Goal: Transaction & Acquisition: Purchase product/service

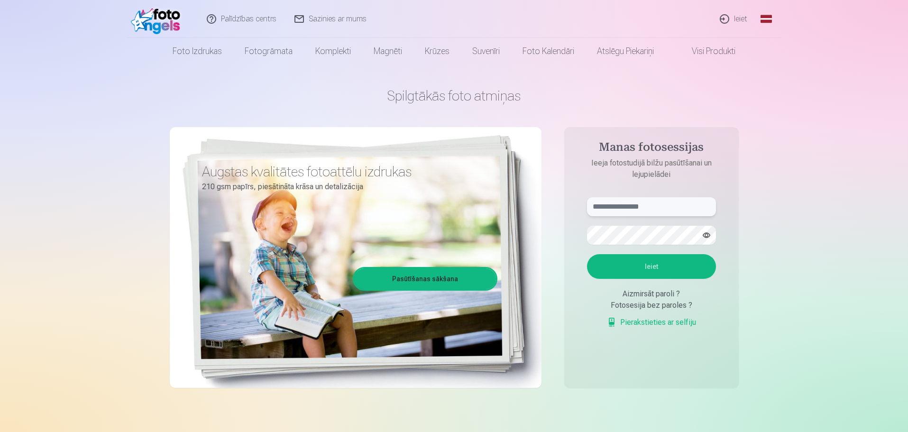
click at [634, 207] on input "text" at bounding box center [651, 206] width 129 height 19
type input "**********"
click at [637, 265] on button "Ieiet" at bounding box center [651, 266] width 129 height 25
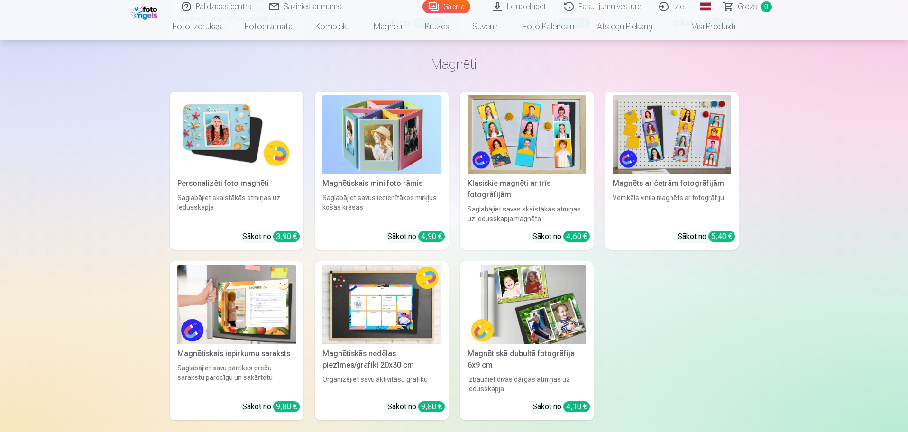
scroll to position [13985, 0]
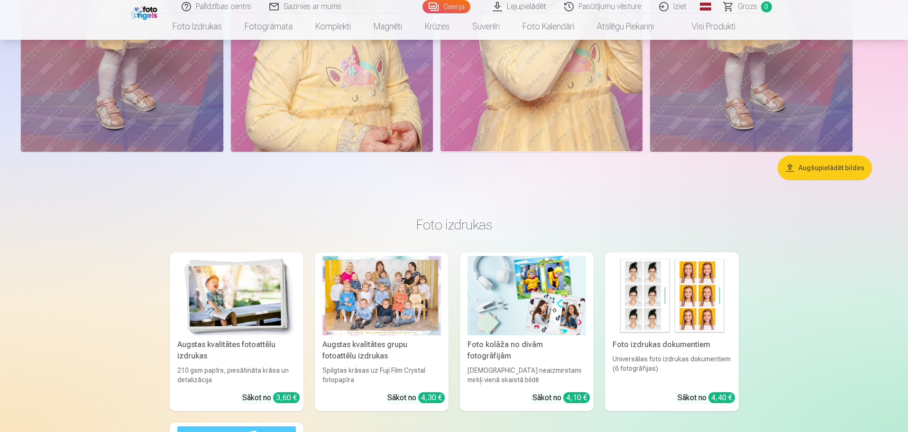
click at [802, 168] on button "Augšupielādēt bildes" at bounding box center [824, 167] width 94 height 25
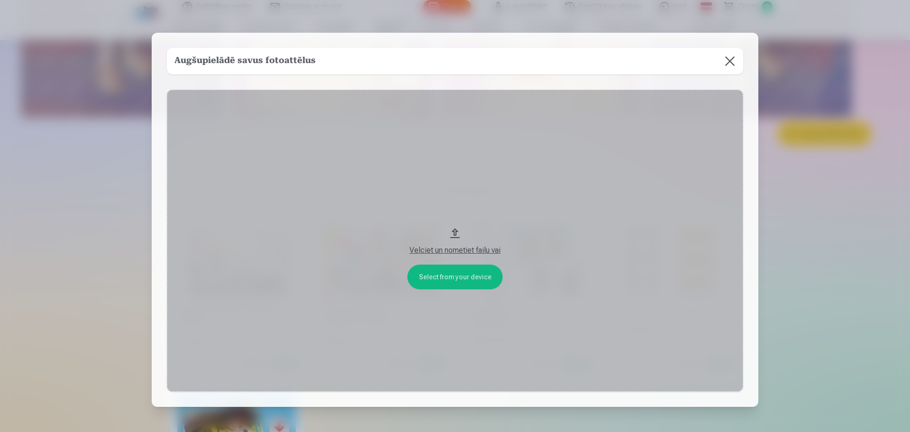
click at [728, 64] on button at bounding box center [730, 61] width 27 height 27
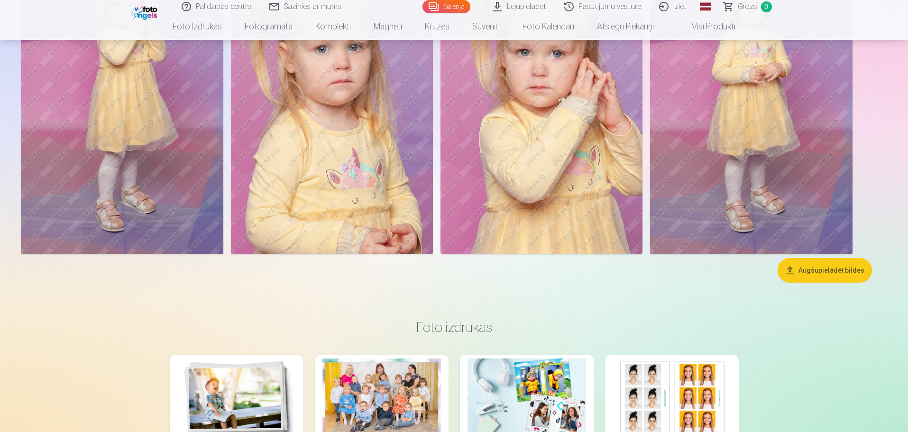
scroll to position [12875, 0]
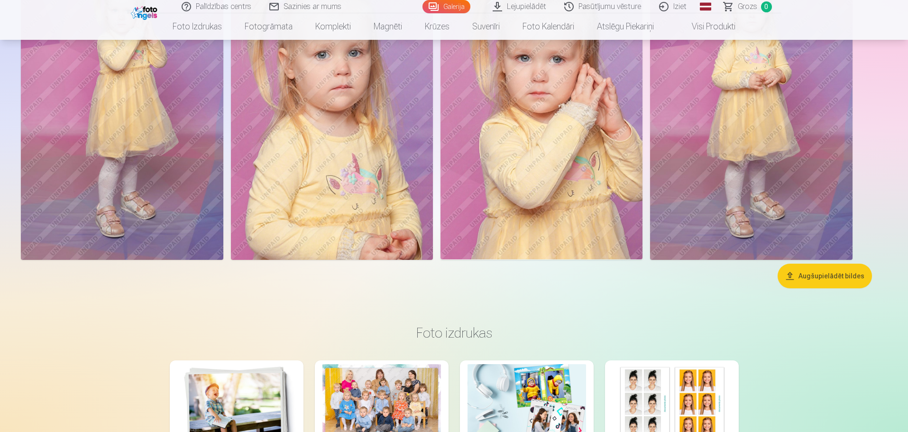
click at [823, 278] on button "Augšupielādēt bildes" at bounding box center [824, 276] width 94 height 25
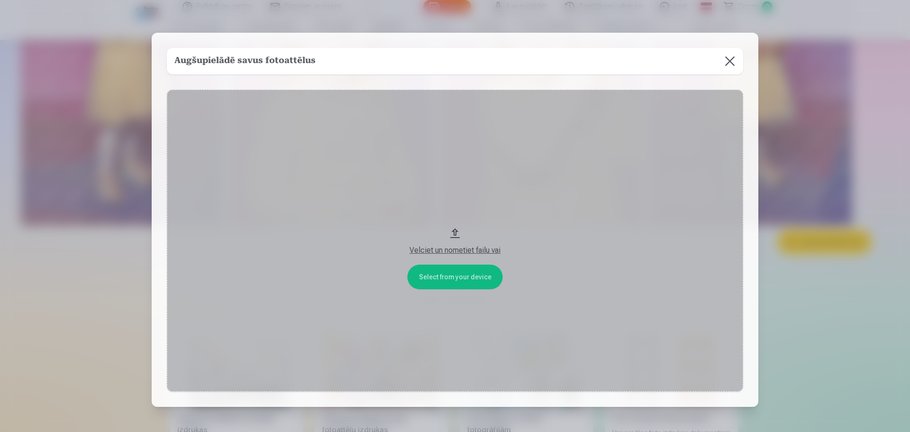
click at [461, 244] on div "Velciet un nometiet failu vai" at bounding box center [454, 247] width 557 height 17
click at [478, 281] on button "Velciet un nometiet failu vai" at bounding box center [455, 241] width 576 height 302
click at [730, 61] on button at bounding box center [730, 61] width 27 height 27
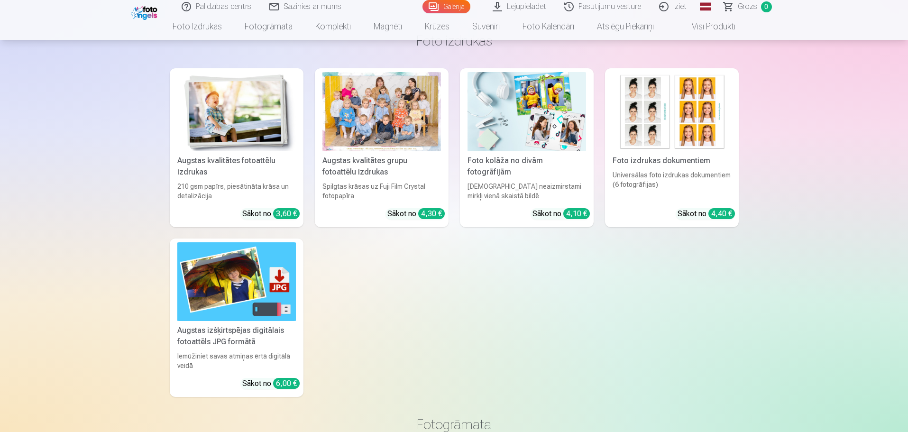
scroll to position [13147, 0]
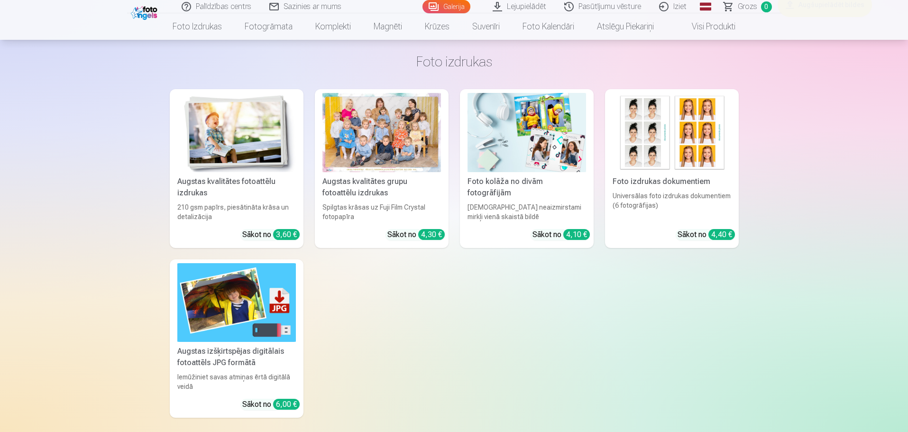
click at [352, 137] on div at bounding box center [381, 132] width 119 height 79
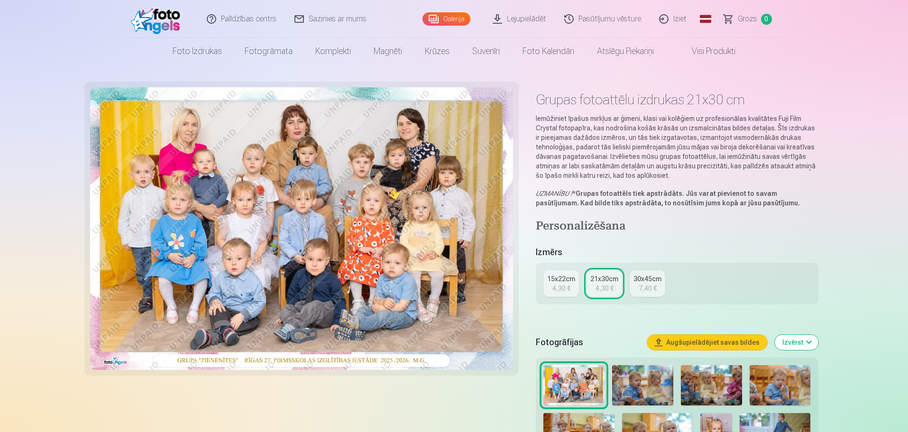
click at [559, 289] on div "4,30 €" at bounding box center [561, 287] width 18 height 9
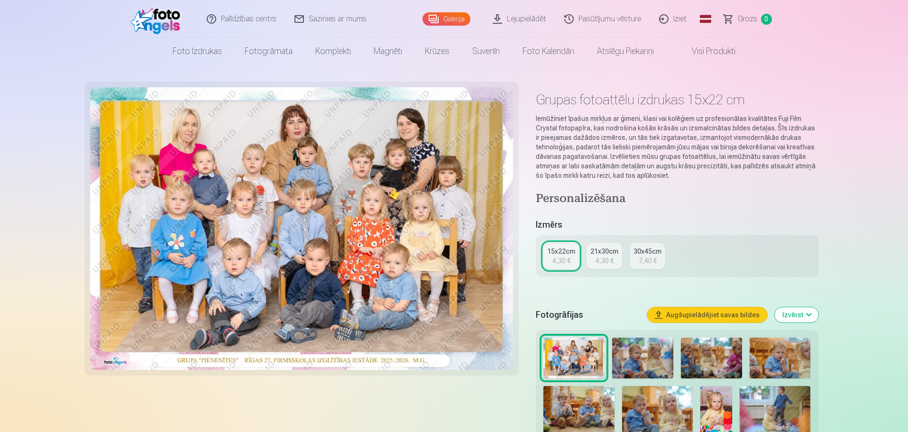
click at [607, 261] on div "4,30 €" at bounding box center [604, 260] width 18 height 9
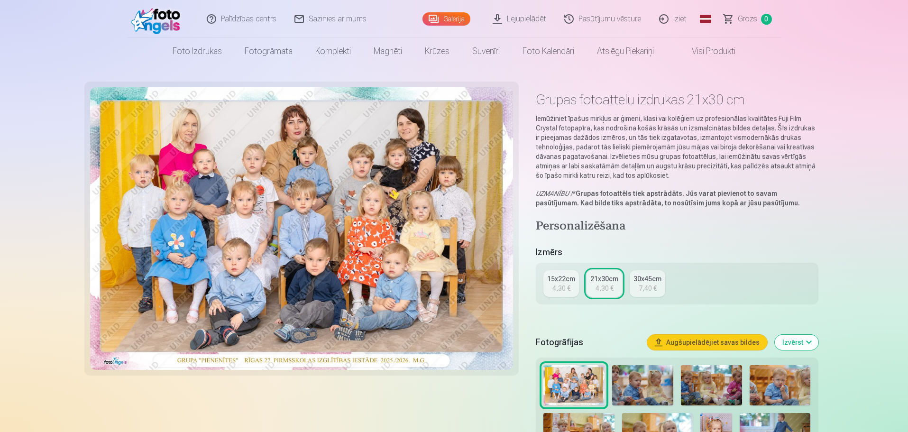
click at [643, 278] on div "30x45cm" at bounding box center [647, 278] width 28 height 9
click at [594, 283] on link "21x30cm 4,30 €" at bounding box center [604, 283] width 36 height 27
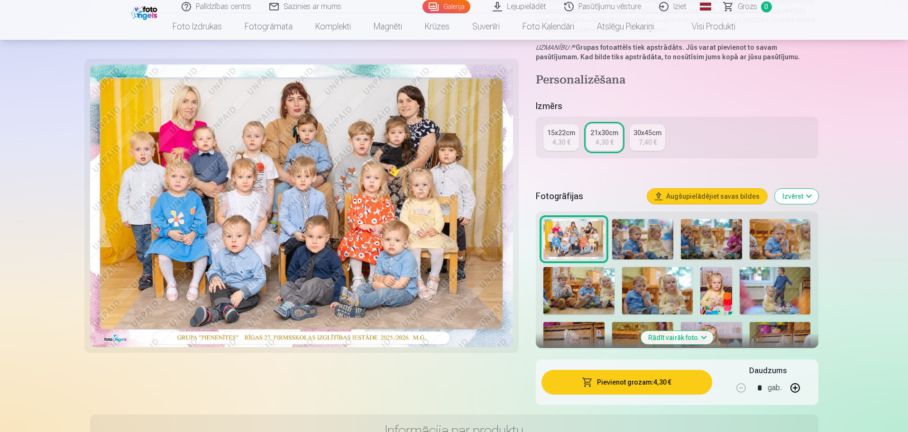
scroll to position [142, 0]
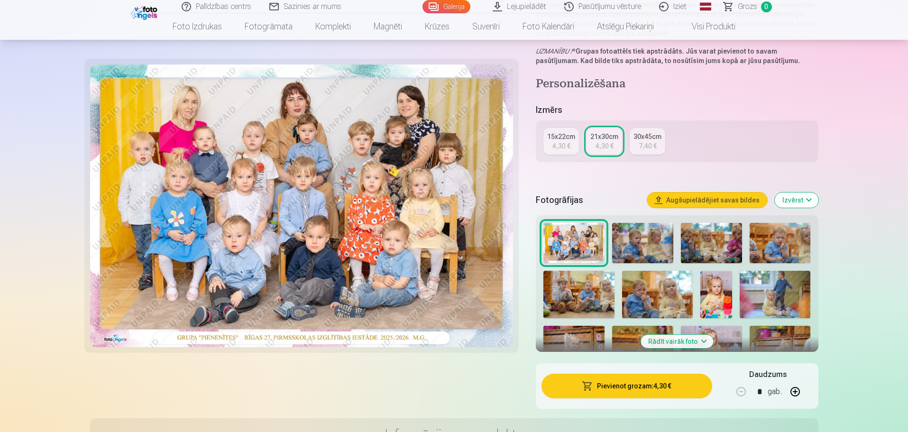
click at [643, 237] on img at bounding box center [642, 243] width 61 height 41
